Goal: Navigation & Orientation: Understand site structure

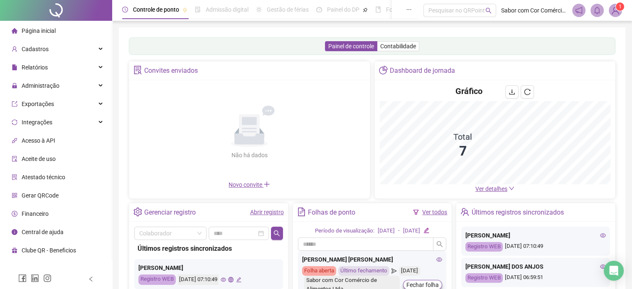
click at [46, 33] on span "Página inicial" at bounding box center [39, 30] width 34 height 7
click at [67, 11] on div at bounding box center [56, 10] width 112 height 21
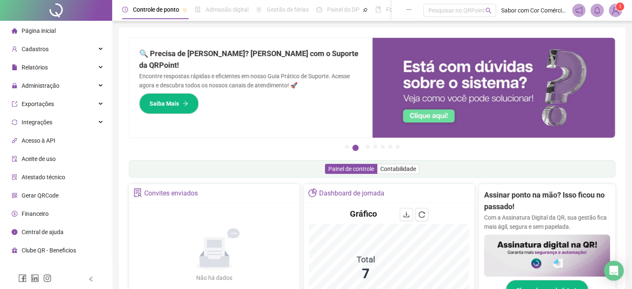
click at [516, 10] on span "Sabor com Cor Comércio de Alimentos Ltda" at bounding box center [535, 10] width 66 height 9
click at [40, 29] on span "Página inicial" at bounding box center [39, 30] width 34 height 7
drag, startPoint x: 56, startPoint y: 2, endPoint x: 73, endPoint y: 16, distance: 21.6
click at [56, 2] on div at bounding box center [56, 10] width 112 height 21
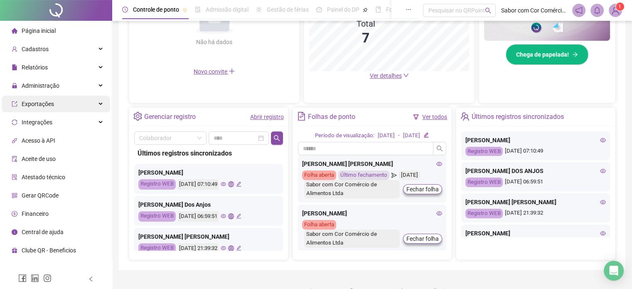
scroll to position [250, 0]
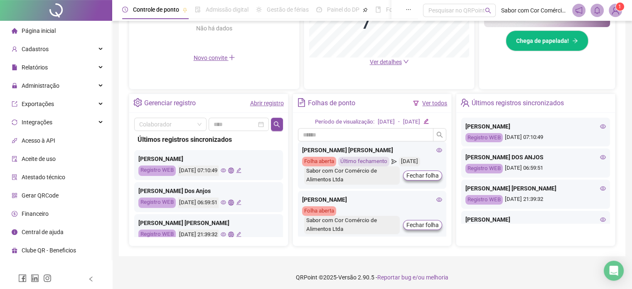
click at [44, 34] on span "Página inicial" at bounding box center [39, 30] width 34 height 7
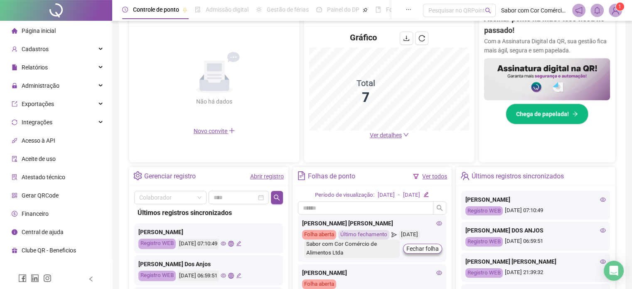
scroll to position [114, 0]
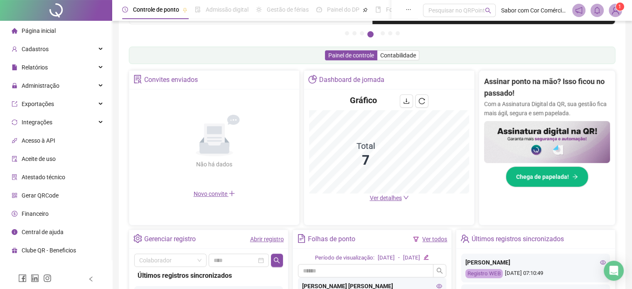
click at [44, 144] on span "Acesso à API" at bounding box center [39, 140] width 34 height 7
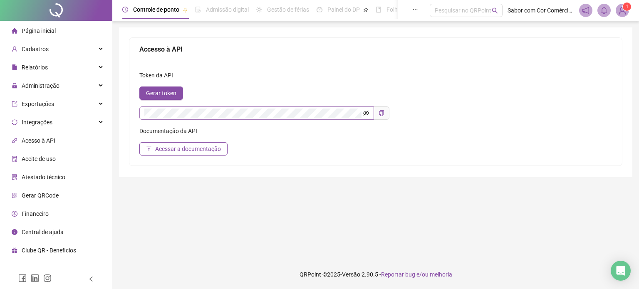
click at [366, 110] on icon "eye-invisible" at bounding box center [366, 113] width 6 height 6
click at [31, 36] on div "Página inicial" at bounding box center [34, 30] width 44 height 17
click at [35, 46] on span "Cadastros" at bounding box center [35, 49] width 27 height 7
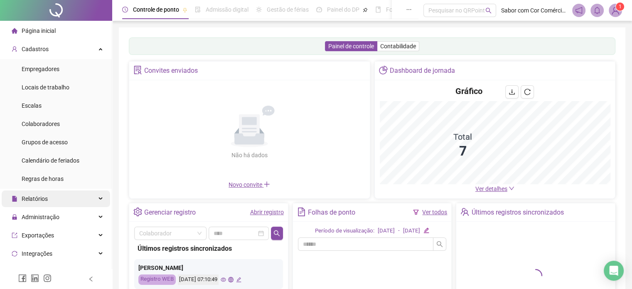
click at [40, 200] on span "Relatórios" at bounding box center [35, 198] width 26 height 7
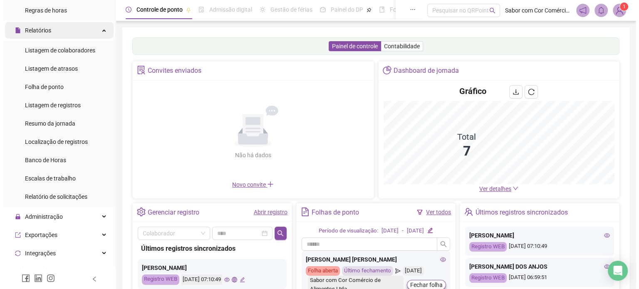
scroll to position [170, 0]
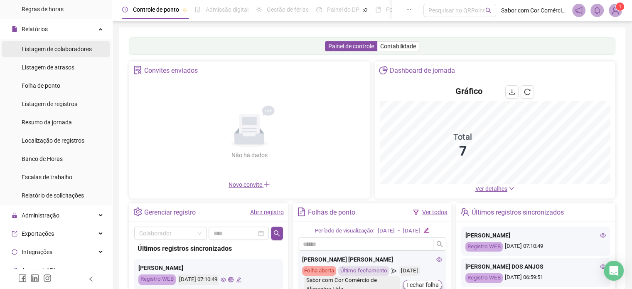
click at [46, 218] on span "Administração" at bounding box center [41, 215] width 38 height 7
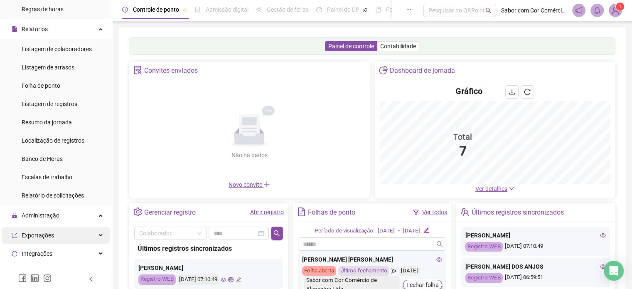
click at [35, 232] on span "Exportações" at bounding box center [38, 235] width 32 height 7
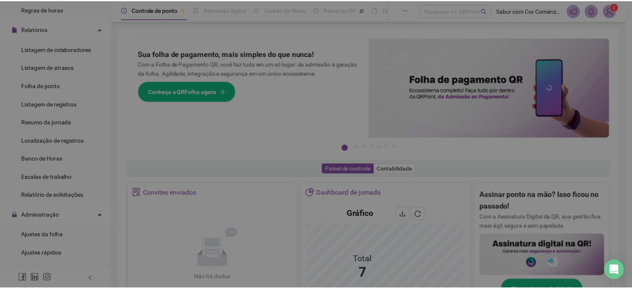
scroll to position [267, 0]
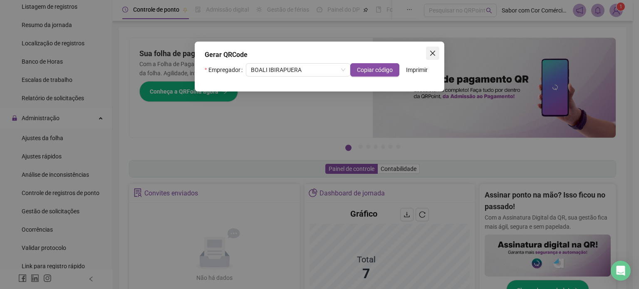
click at [432, 56] on icon "close" at bounding box center [432, 53] width 7 height 7
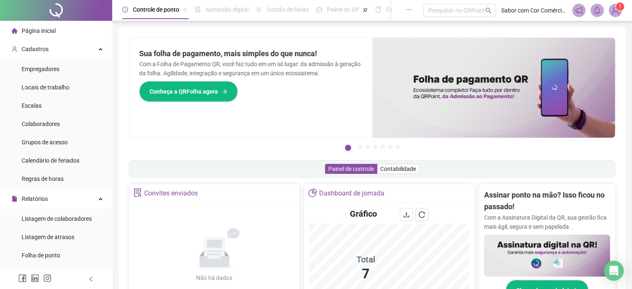
click at [38, 34] on span "Página inicial" at bounding box center [39, 30] width 34 height 7
click at [61, 47] on div "Cadastros" at bounding box center [56, 49] width 109 height 17
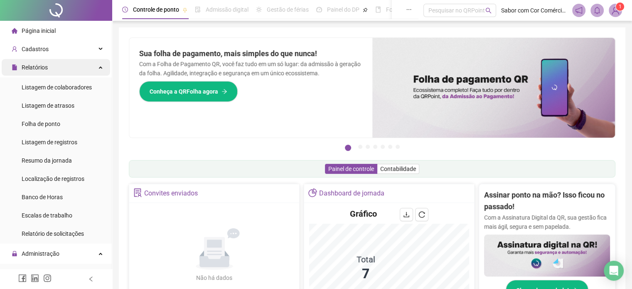
click at [62, 69] on div "Relatórios" at bounding box center [56, 67] width 109 height 17
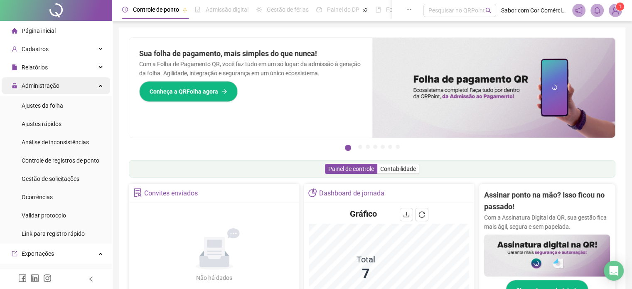
click at [63, 84] on div "Administração" at bounding box center [56, 85] width 109 height 17
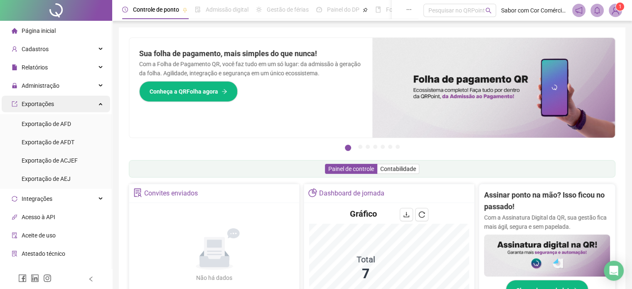
click at [63, 102] on div "Exportações" at bounding box center [56, 104] width 109 height 17
